Goal: Task Accomplishment & Management: Use online tool/utility

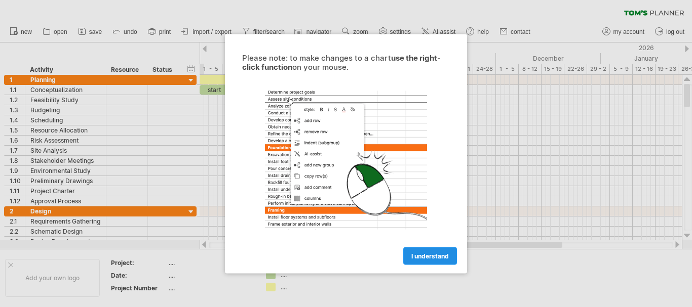
click at [438, 258] on span "I understand" at bounding box center [429, 256] width 37 height 8
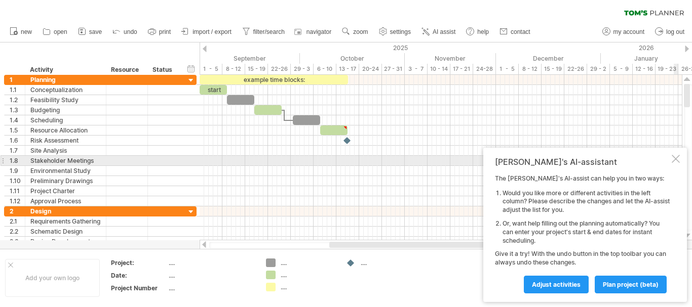
click at [676, 159] on div at bounding box center [675, 159] width 8 height 8
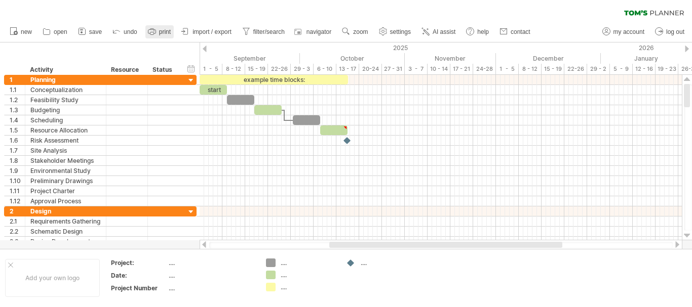
click at [165, 33] on span "print" at bounding box center [165, 31] width 12 height 7
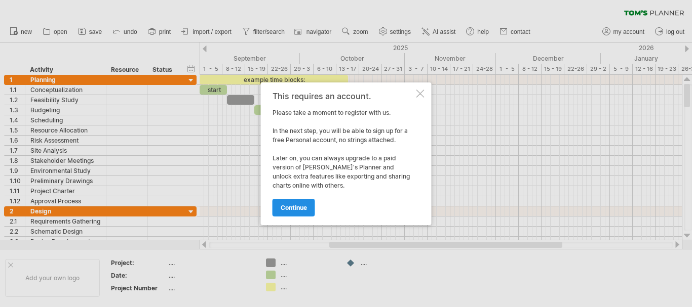
click at [294, 204] on span "continue" at bounding box center [294, 208] width 26 height 8
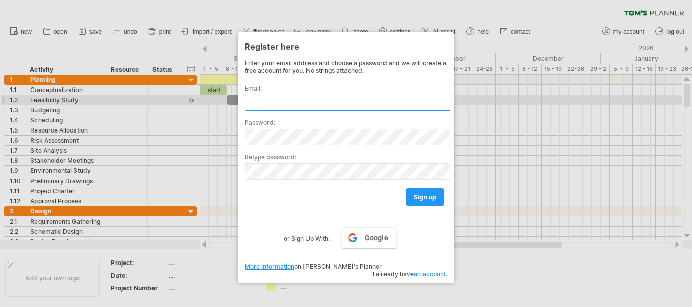
click at [272, 105] on input "text" at bounding box center [348, 103] width 206 height 16
type input "*"
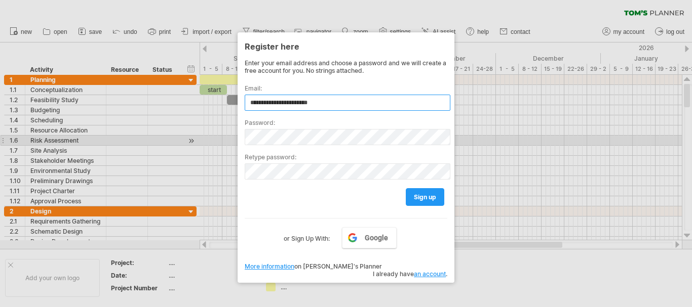
type input "**********"
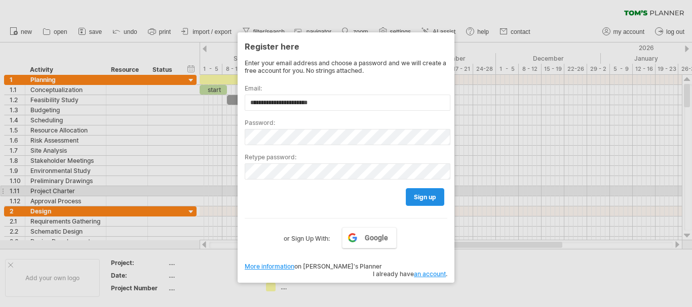
click at [431, 196] on span "sign up" at bounding box center [425, 197] width 22 height 8
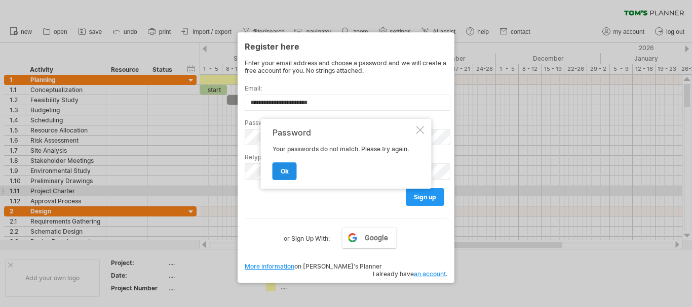
click at [278, 174] on link "ok" at bounding box center [284, 172] width 24 height 18
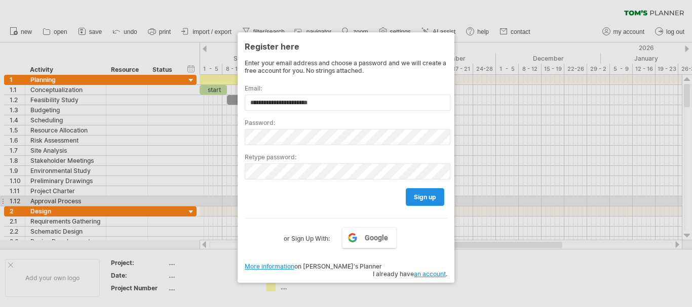
click at [416, 197] on span "sign up" at bounding box center [425, 197] width 22 height 8
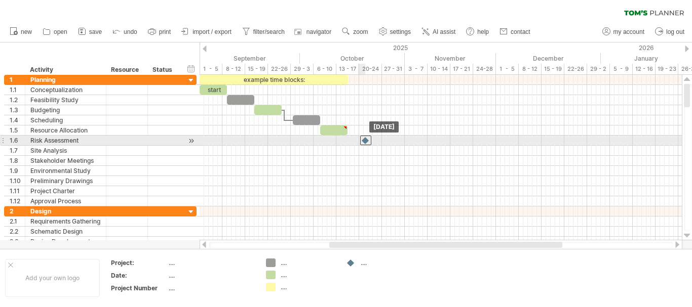
drag, startPoint x: 347, startPoint y: 140, endPoint x: 365, endPoint y: 140, distance: 17.2
click at [365, 140] on div at bounding box center [365, 141] width 11 height 10
drag, startPoint x: 368, startPoint y: 140, endPoint x: 361, endPoint y: 141, distance: 7.2
click at [361, 141] on div at bounding box center [356, 141] width 11 height 10
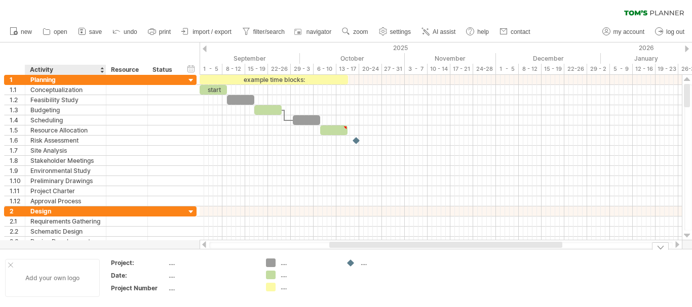
click at [78, 288] on div "Add your own logo" at bounding box center [52, 278] width 95 height 38
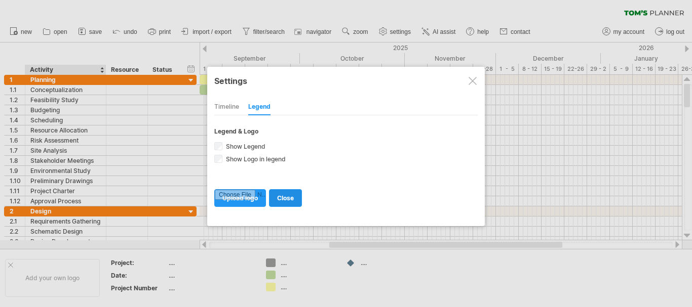
click at [286, 201] on span "close" at bounding box center [285, 198] width 17 height 8
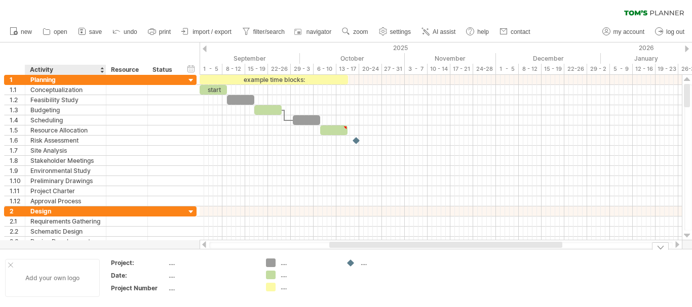
click at [71, 283] on div "Add your own logo" at bounding box center [52, 278] width 95 height 38
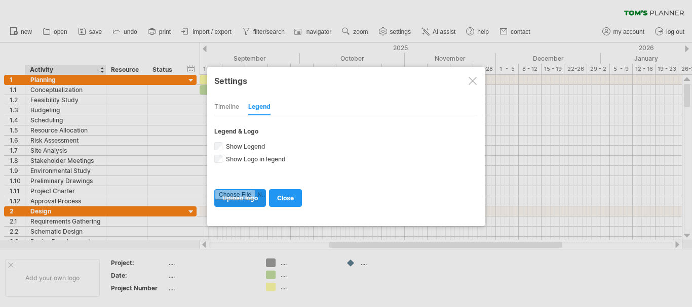
click at [241, 201] on input "file" at bounding box center [240, 198] width 51 height 17
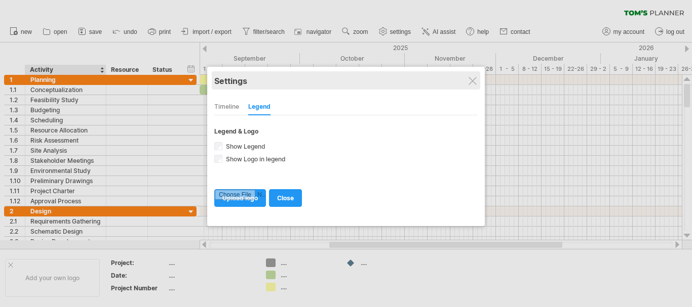
click at [475, 73] on div "Settings" at bounding box center [345, 80] width 263 height 18
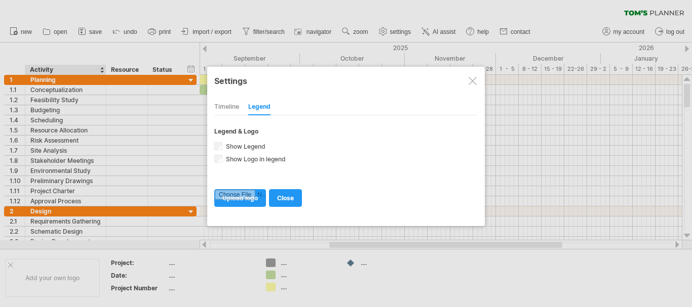
click at [470, 82] on div at bounding box center [472, 81] width 8 height 8
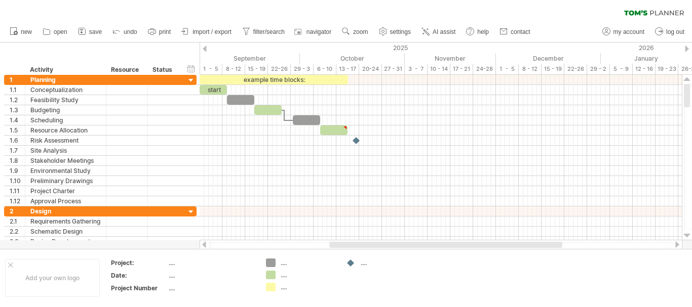
click at [677, 243] on div at bounding box center [677, 245] width 8 height 7
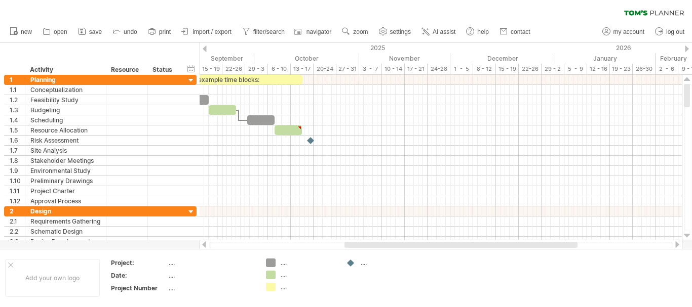
click at [677, 243] on div at bounding box center [677, 245] width 8 height 7
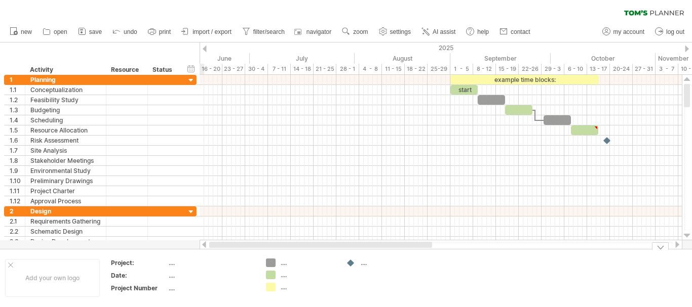
drag, startPoint x: 577, startPoint y: 244, endPoint x: 365, endPoint y: 283, distance: 215.6
click at [390, 284] on div "Trying to reach [DOMAIN_NAME] Connected again... 0% clear filter new 1" at bounding box center [346, 153] width 692 height 307
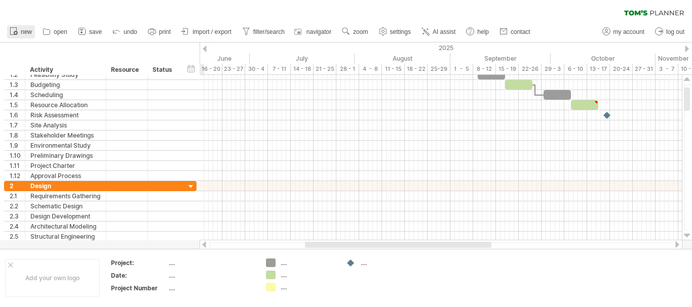
click at [22, 33] on span "new" at bounding box center [26, 31] width 11 height 7
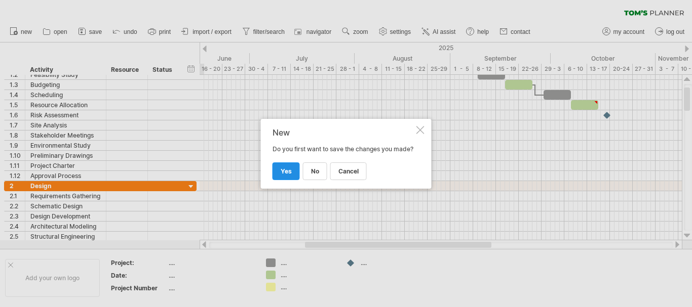
click at [284, 175] on span "yes" at bounding box center [286, 172] width 11 height 8
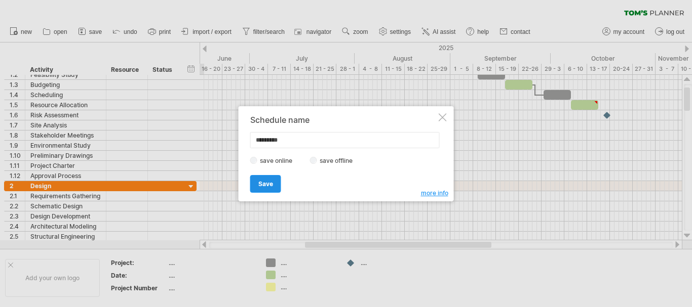
type input "*********"
click at [273, 182] on link "Save" at bounding box center [265, 184] width 31 height 18
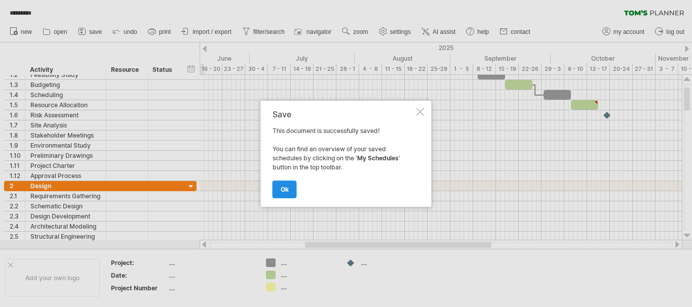
click at [282, 189] on span "ok" at bounding box center [285, 190] width 8 height 8
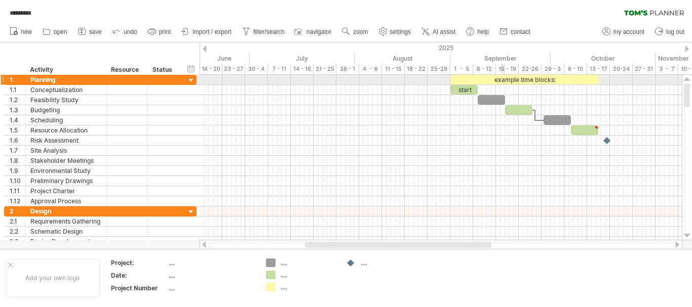
click at [501, 80] on div "example time blocks:" at bounding box center [524, 80] width 148 height 10
